Goal: Information Seeking & Learning: Learn about a topic

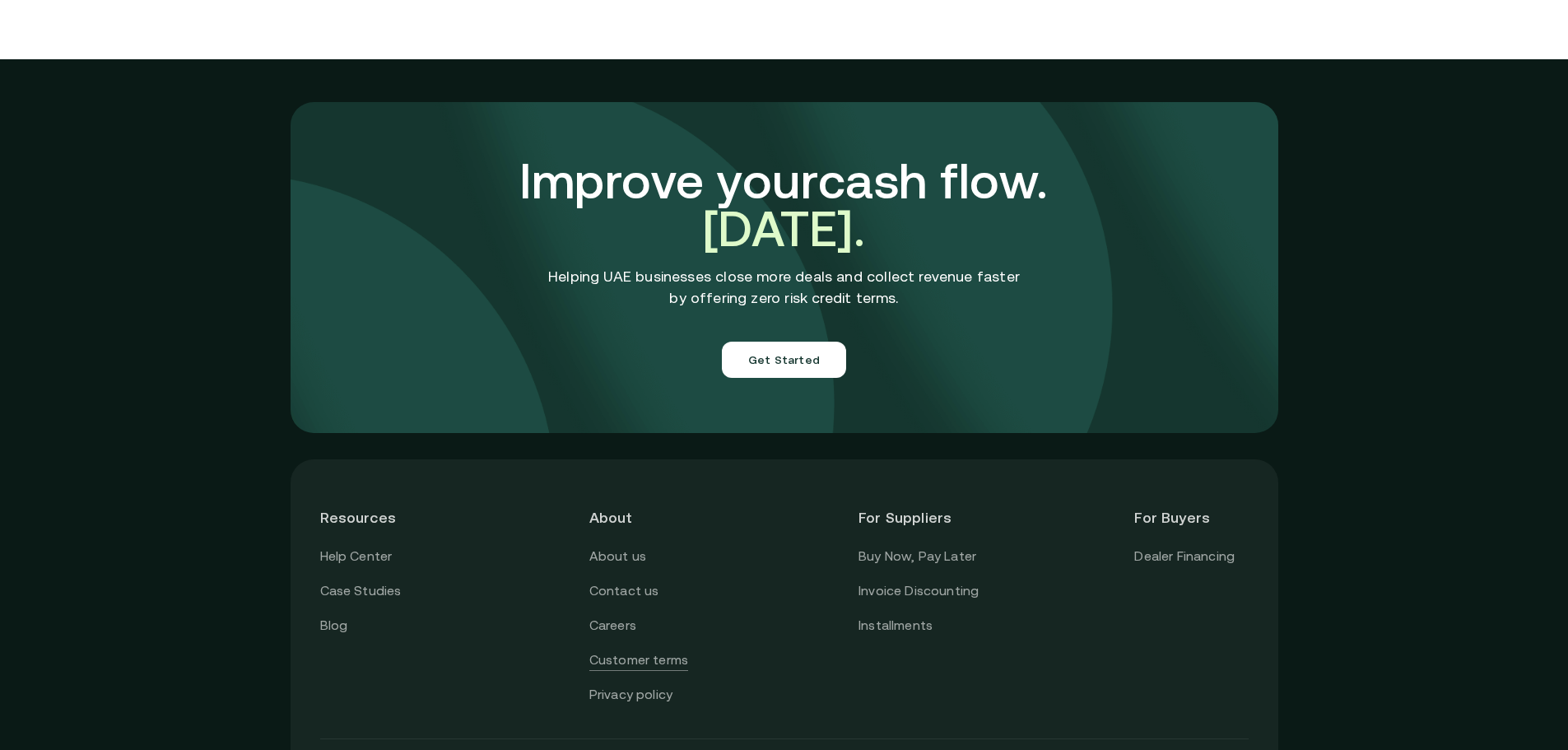
scroll to position [5774, 0]
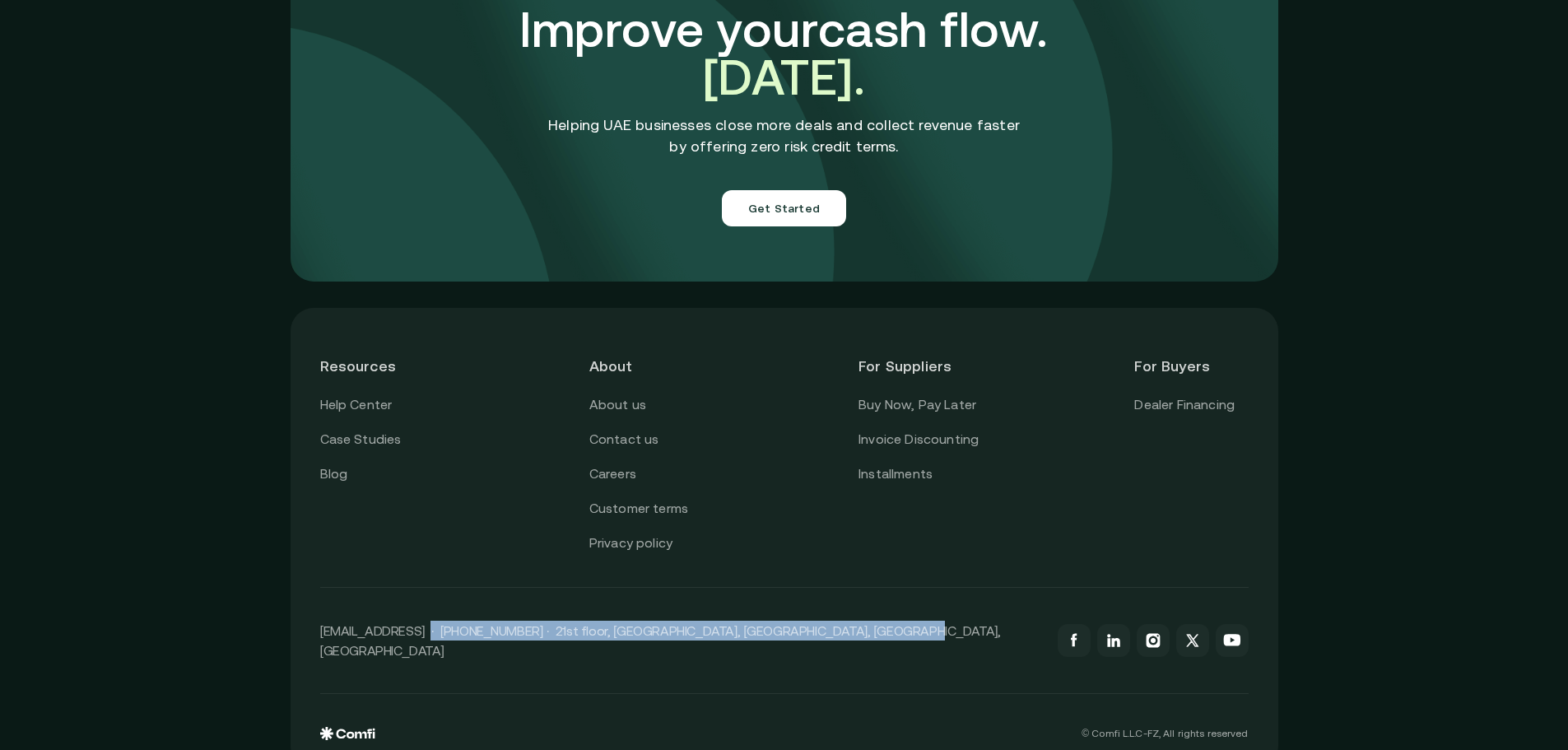
drag, startPoint x: 430, startPoint y: 607, endPoint x: 883, endPoint y: 586, distance: 453.5
click at [883, 588] on div "[EMAIL_ADDRESS] · [PHONE_NUMBER] · 21st floor, [GEOGRAPHIC_DATA], [GEOGRAPHIC_D…" at bounding box center [784, 640] width 928 height 106
click at [965, 394] on link "Buy Now, Pay Later" at bounding box center [917, 404] width 118 height 22
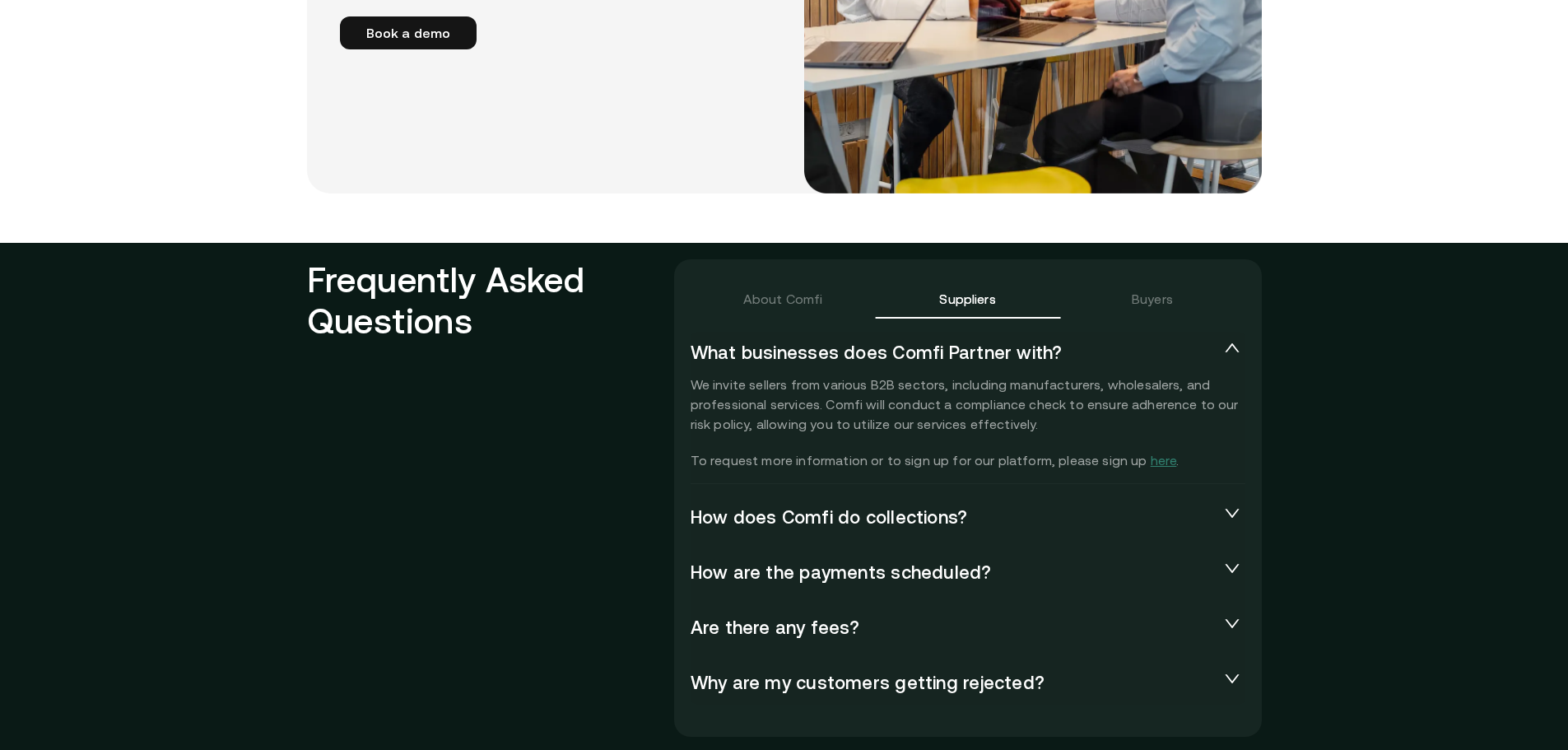
scroll to position [3428, 0]
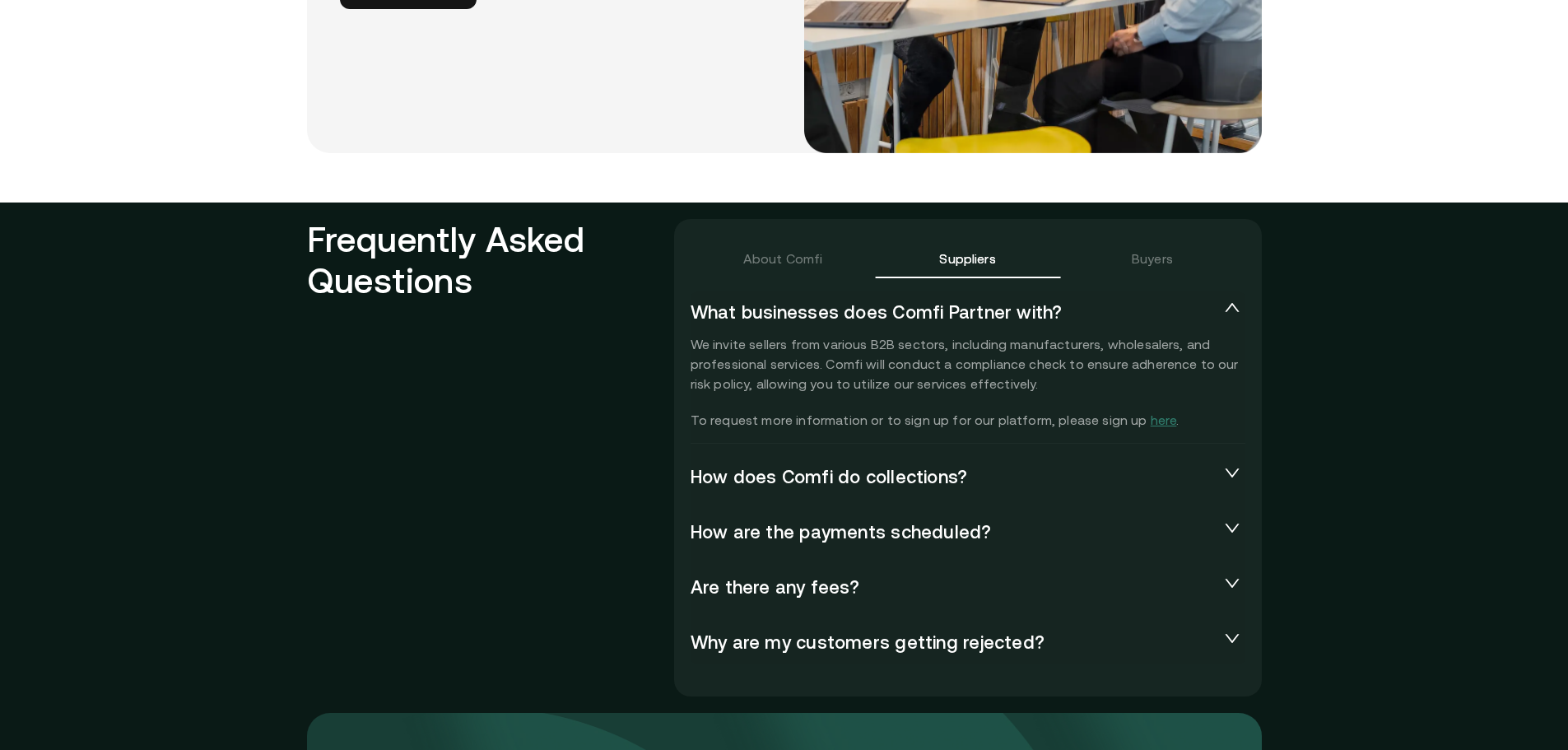
click at [1210, 293] on div "What businesses does Comfi Partner with?" at bounding box center [968, 313] width 555 height 43
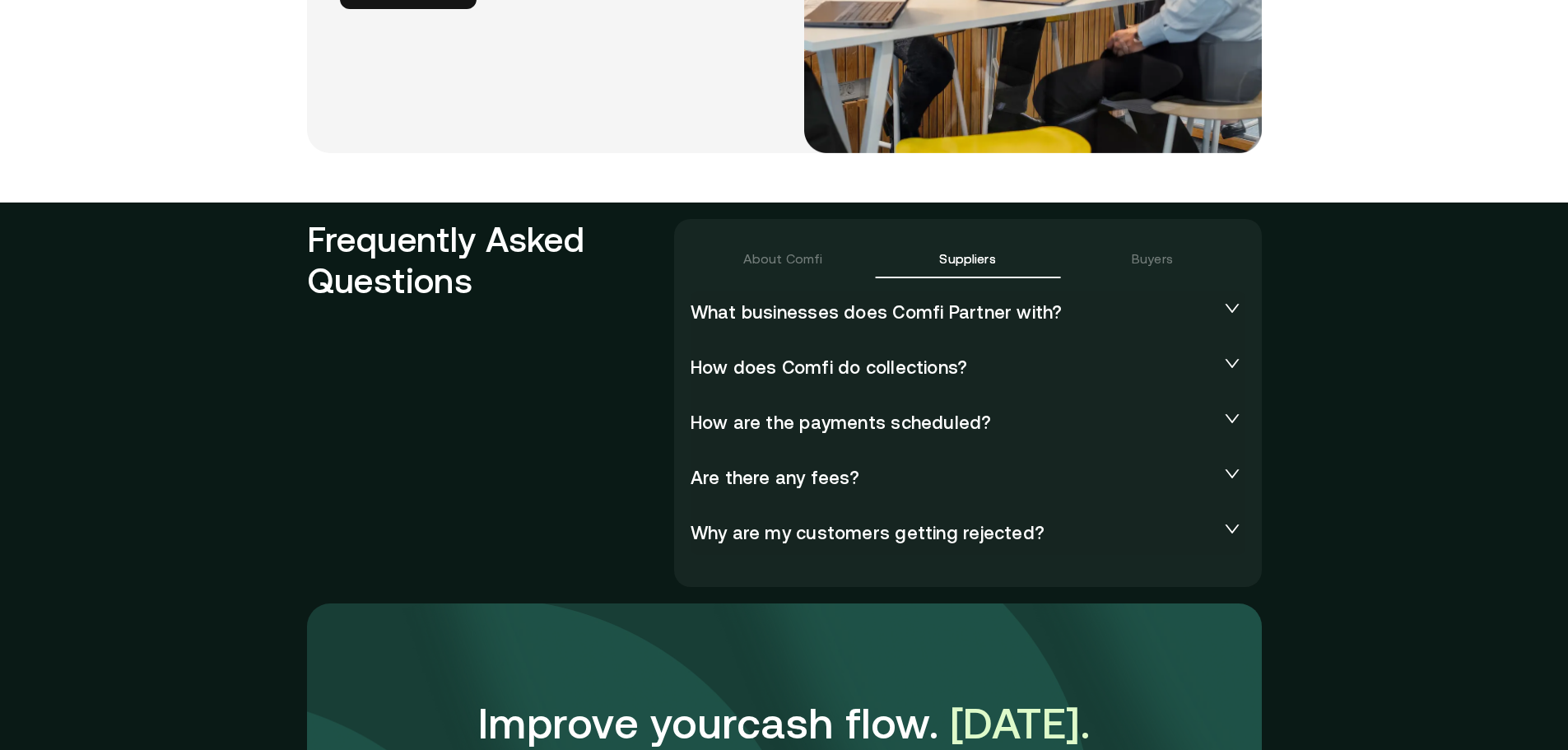
click at [1210, 293] on div "What businesses does Comfi Partner with?" at bounding box center [968, 313] width 555 height 43
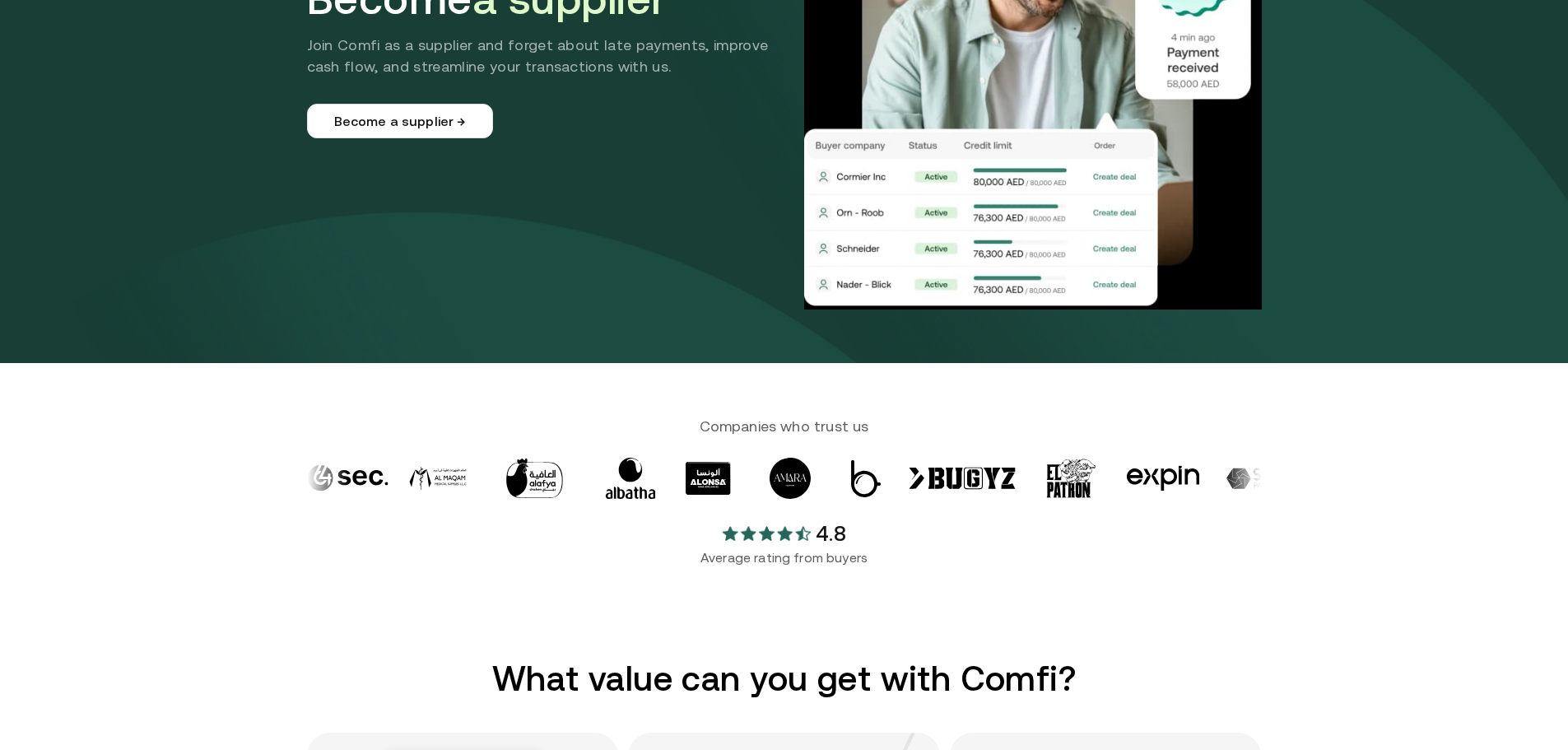
scroll to position [0, 0]
